Goal: Entertainment & Leisure: Consume media (video, audio)

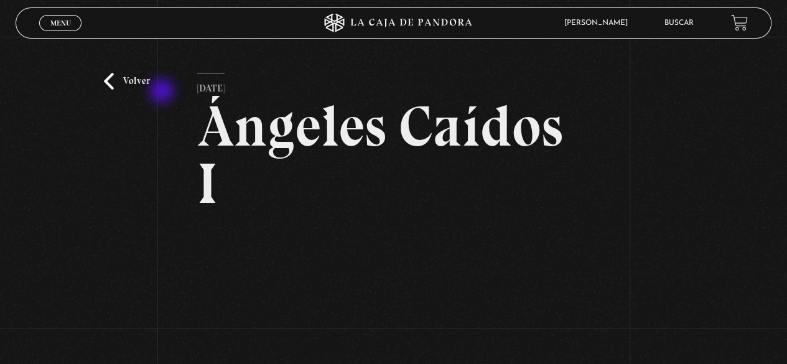
click at [163, 91] on div "Volver 6 julio, 2021 Ángeles Caídos I WhatsApp Twitter Messenger Email" at bounding box center [393, 273] width 787 height 473
click at [147, 84] on link "Volver" at bounding box center [127, 81] width 46 height 17
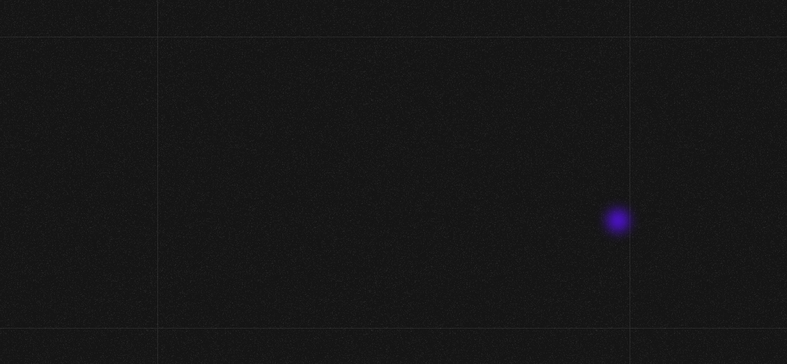
scroll to position [102, 0]
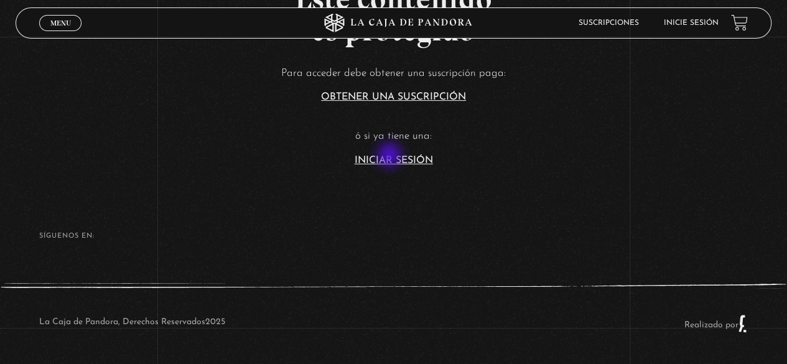
click at [396, 157] on link "Iniciar Sesión" at bounding box center [394, 161] width 78 height 10
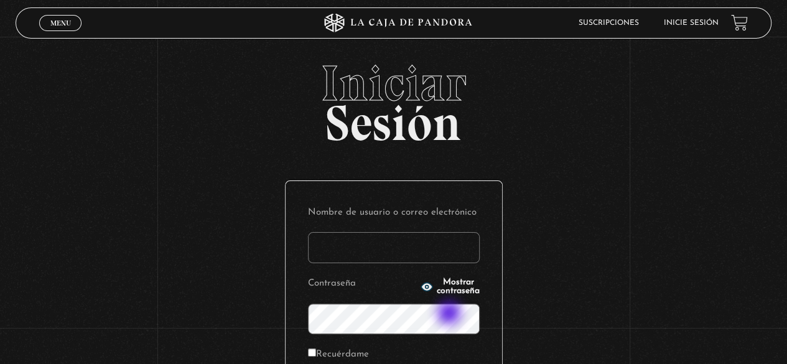
scroll to position [175, 0]
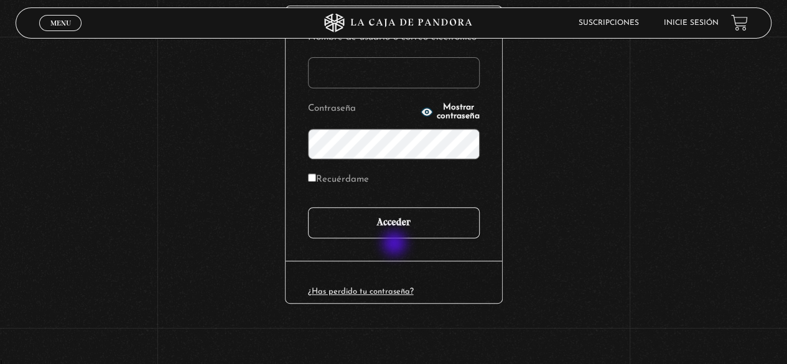
type input "[EMAIL_ADDRESS][DOMAIN_NAME]"
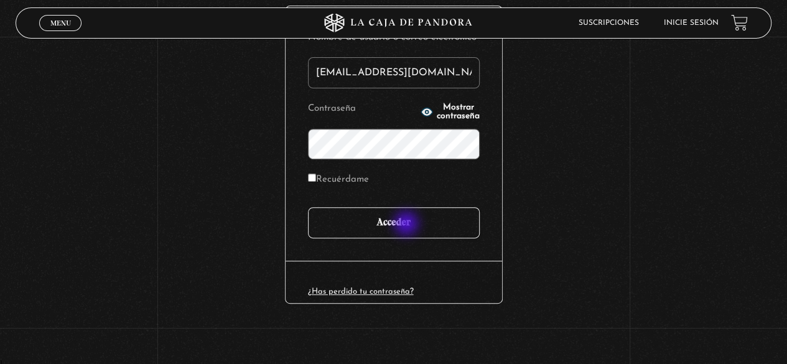
click at [408, 225] on input "Acceder" at bounding box center [394, 222] width 172 height 31
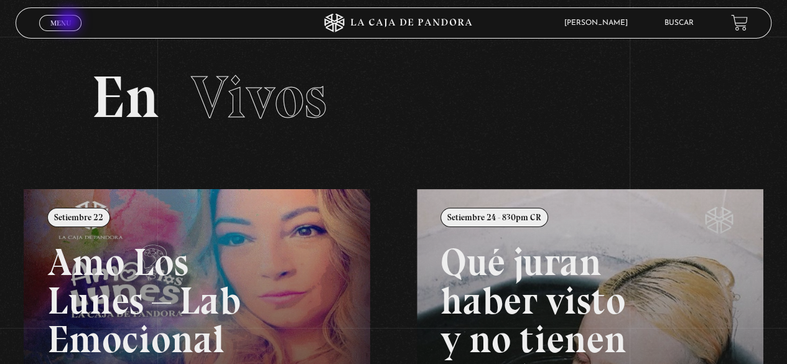
click at [69, 22] on span "Menu" at bounding box center [60, 22] width 21 height 7
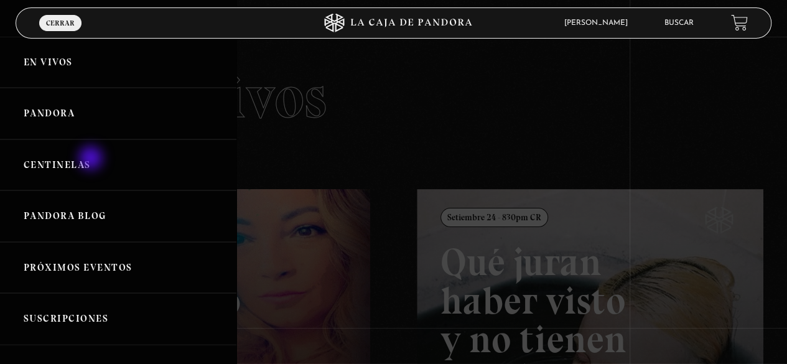
click at [92, 159] on link "Centinelas" at bounding box center [118, 165] width 236 height 52
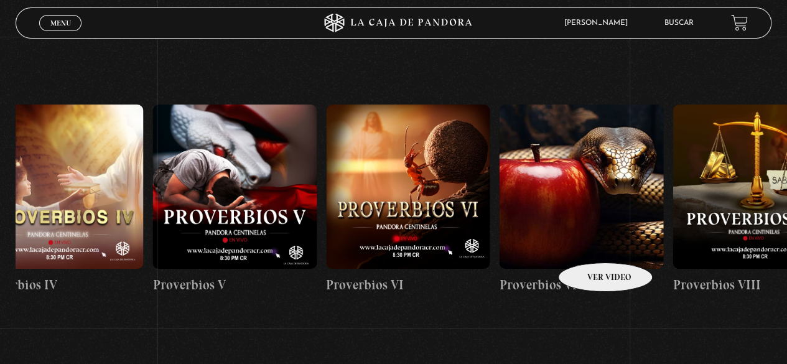
scroll to position [0, 2110]
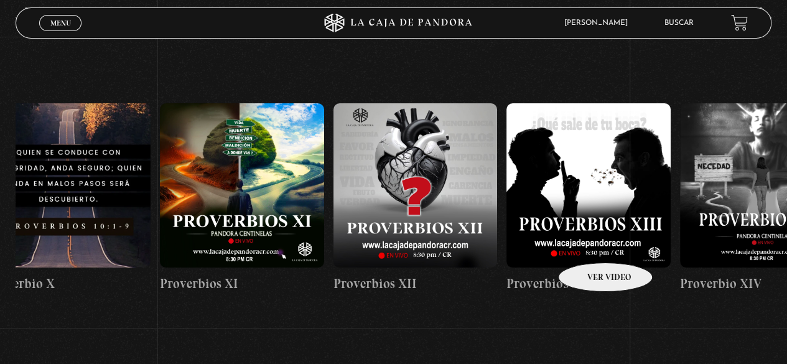
drag, startPoint x: 692, startPoint y: 240, endPoint x: 235, endPoint y: 235, distance: 457.3
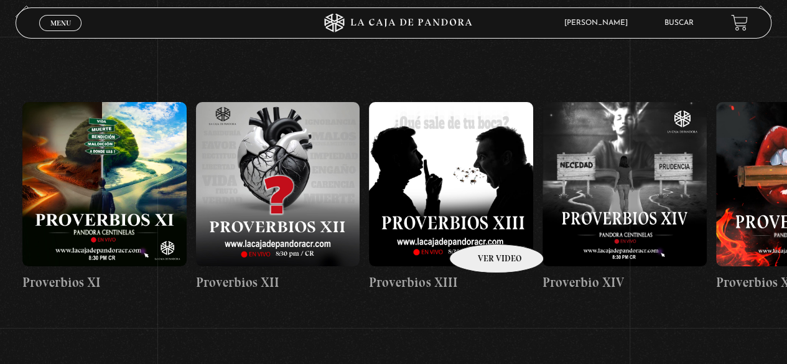
scroll to position [187, 0]
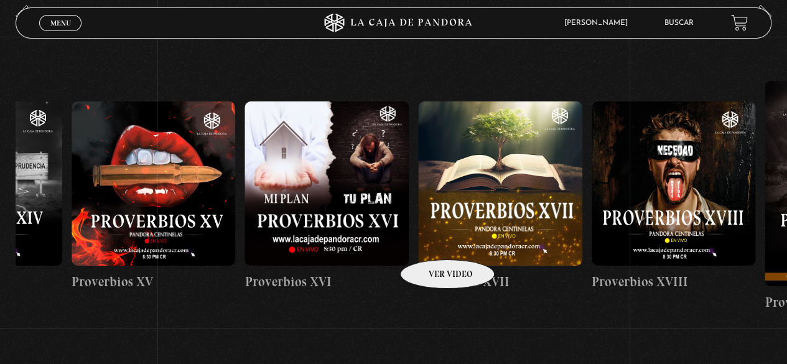
drag, startPoint x: 530, startPoint y: 238, endPoint x: 32, endPoint y: 228, distance: 498.5
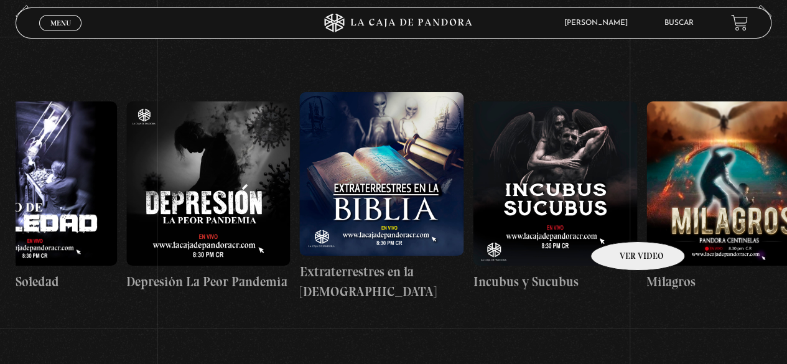
drag, startPoint x: 613, startPoint y: 224, endPoint x: 169, endPoint y: 228, distance: 444.3
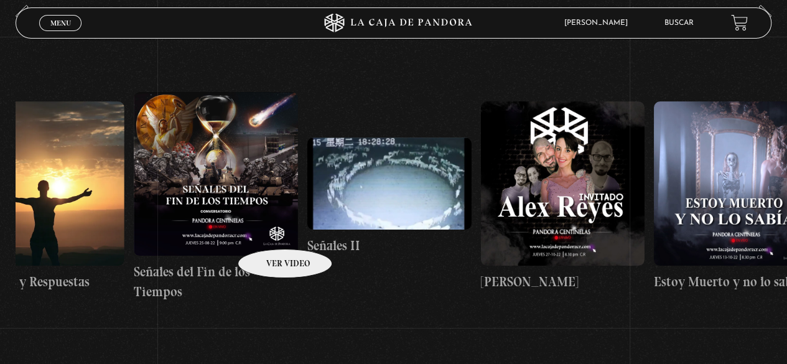
drag, startPoint x: 556, startPoint y: 228, endPoint x: 273, endPoint y: 231, distance: 283.1
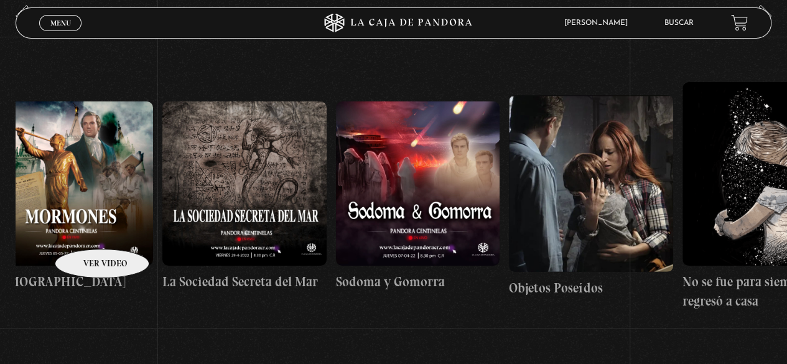
drag, startPoint x: 589, startPoint y: 227, endPoint x: 56, endPoint y: 228, distance: 532.6
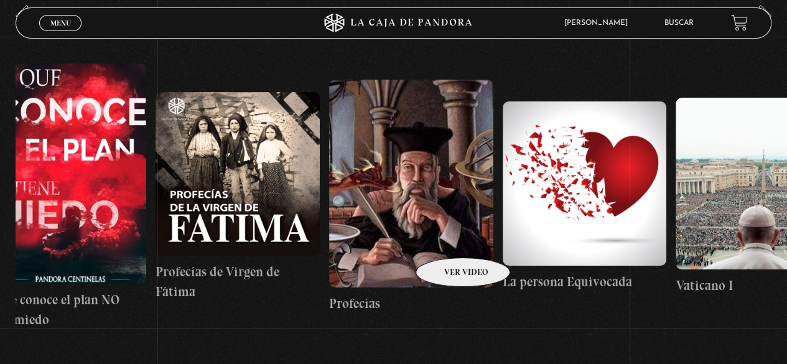
drag, startPoint x: 563, startPoint y: 228, endPoint x: 87, endPoint y: 228, distance: 476.0
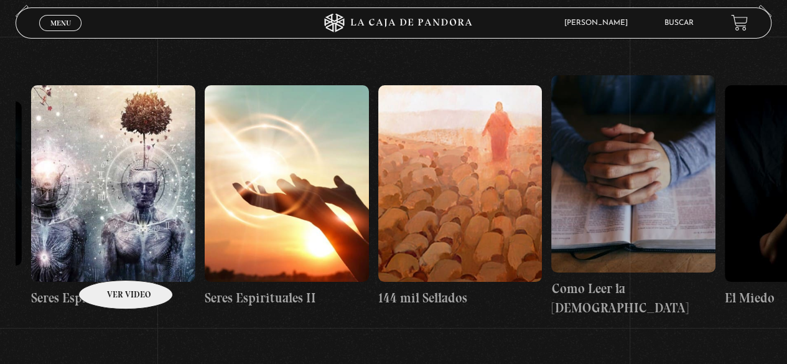
drag, startPoint x: 535, startPoint y: 231, endPoint x: 95, endPoint y: 241, distance: 440.6
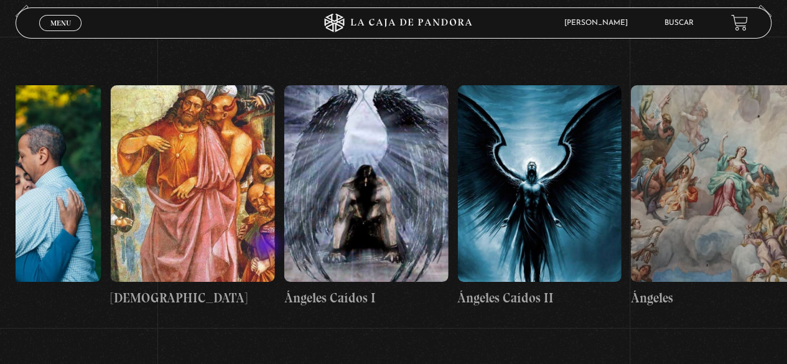
scroll to position [0, 17952]
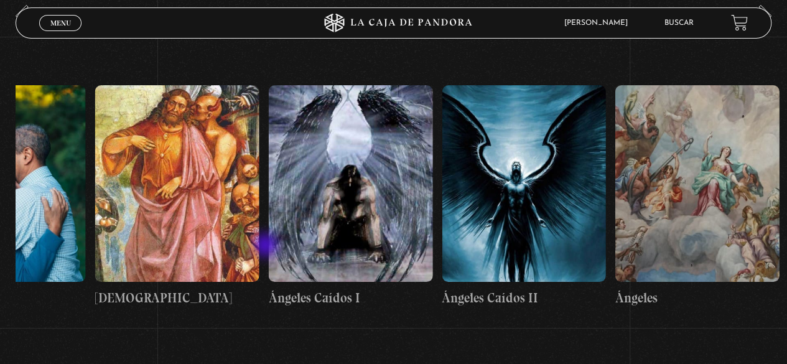
drag, startPoint x: 561, startPoint y: 243, endPoint x: 264, endPoint y: 245, distance: 297.4
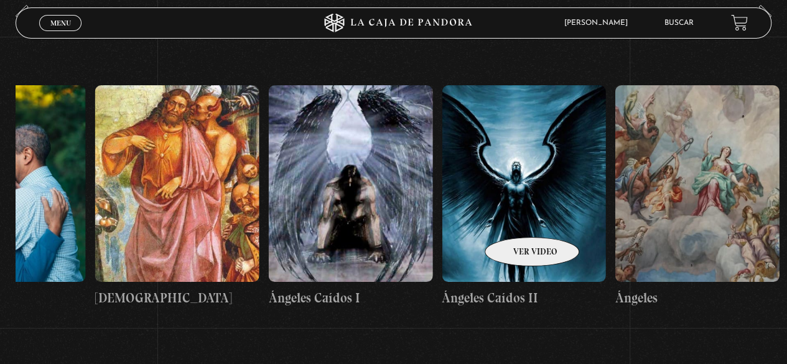
click at [516, 220] on figure at bounding box center [524, 183] width 164 height 197
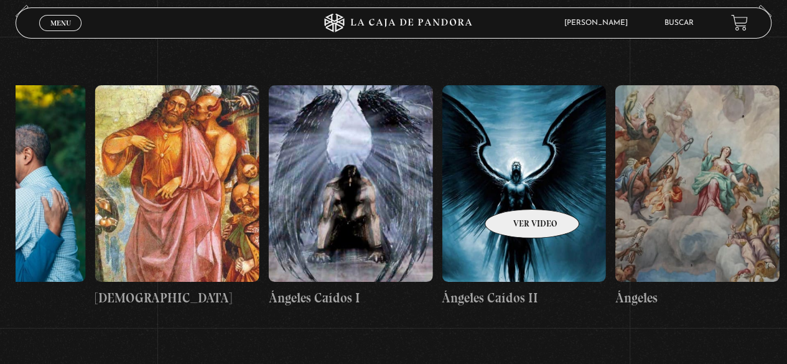
click at [515, 190] on figure at bounding box center [524, 183] width 164 height 197
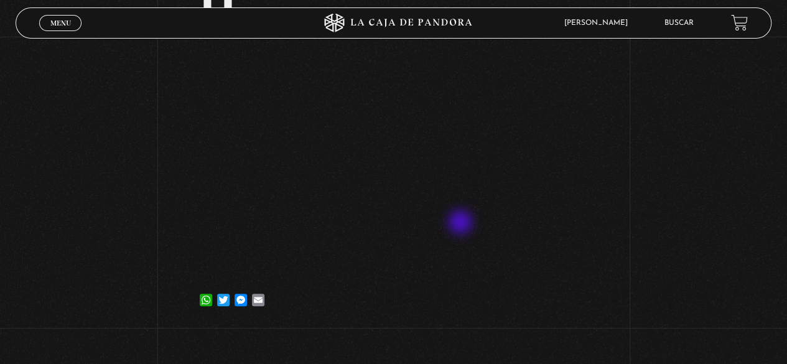
scroll to position [187, 0]
